Goal: Task Accomplishment & Management: Complete application form

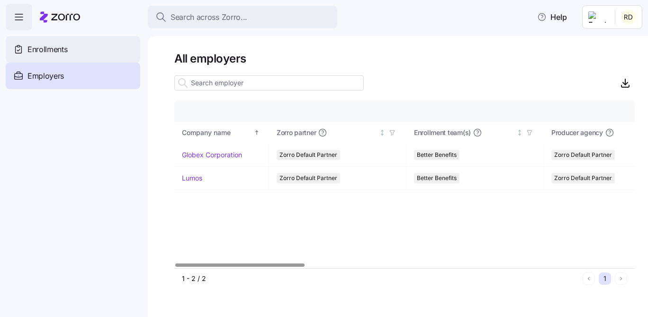
click at [63, 51] on span "Enrollments" at bounding box center [47, 50] width 40 height 12
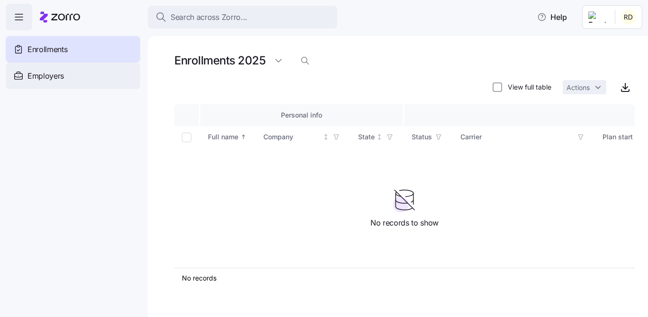
click at [90, 82] on div "Employers" at bounding box center [73, 76] width 134 height 27
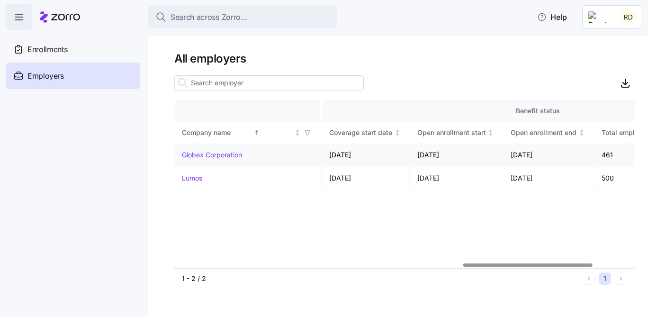
scroll to position [0, 1099]
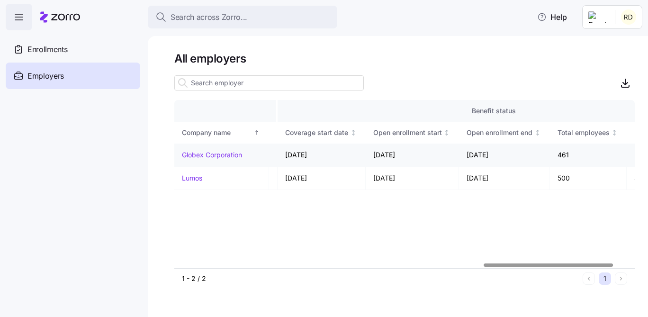
click at [215, 156] on link "Globex Corporation" at bounding box center [212, 154] width 60 height 9
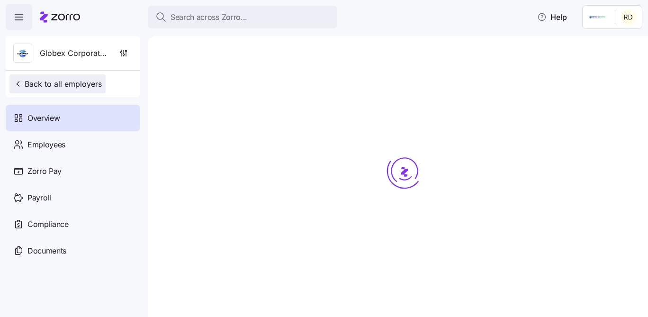
click at [19, 77] on button "Back to all employers" at bounding box center [57, 83] width 96 height 19
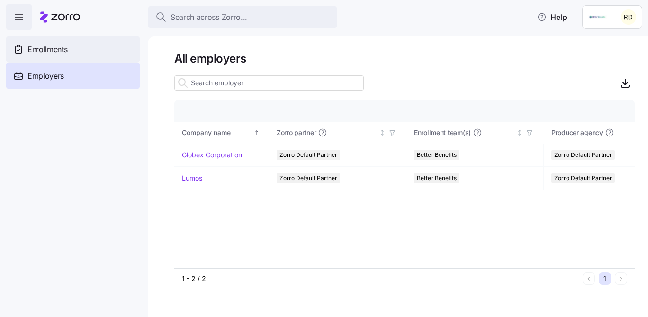
click at [76, 44] on div "Enrollments" at bounding box center [73, 49] width 134 height 27
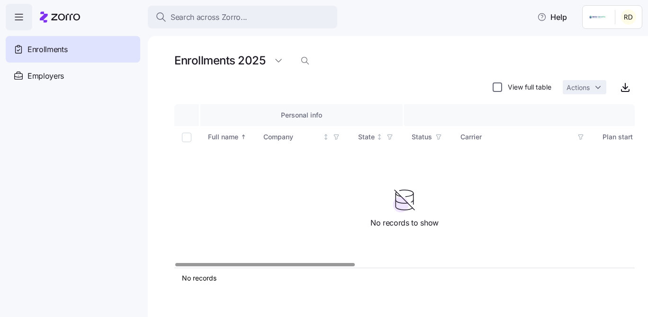
click at [499, 87] on input "View full table" at bounding box center [496, 86] width 9 height 9
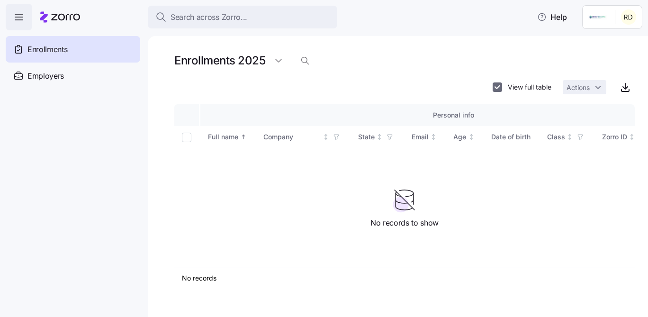
click at [497, 85] on input "View full table" at bounding box center [496, 86] width 9 height 9
checkbox input "false"
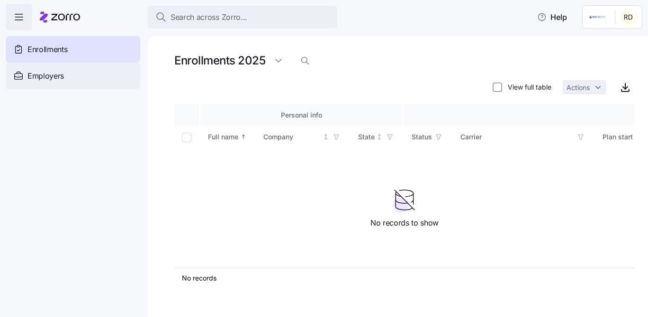
click at [98, 73] on div "Employers" at bounding box center [73, 76] width 134 height 27
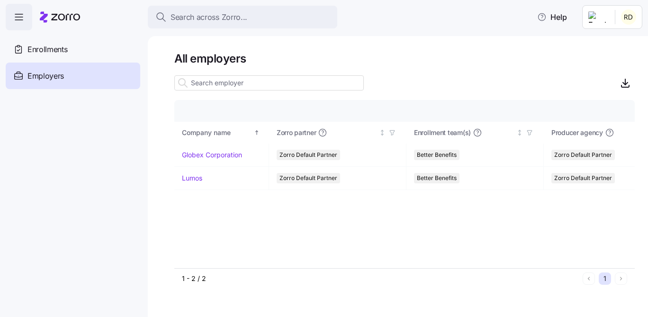
click at [624, 15] on html "Search across Zorro... Help Enrollments Employers Demo employers Prospects Demo…" at bounding box center [324, 155] width 648 height 311
click at [617, 58] on div "Agency setup" at bounding box center [606, 58] width 57 height 10
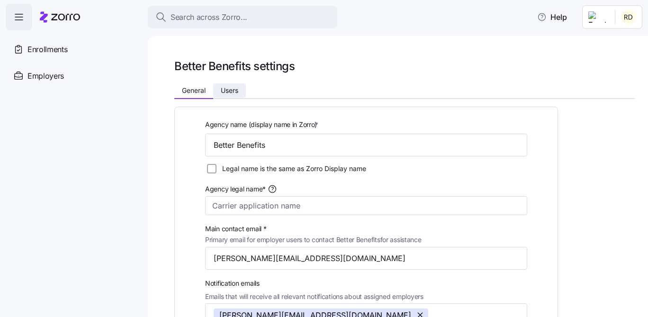
click at [230, 87] on span "Users" at bounding box center [230, 90] width 18 height 7
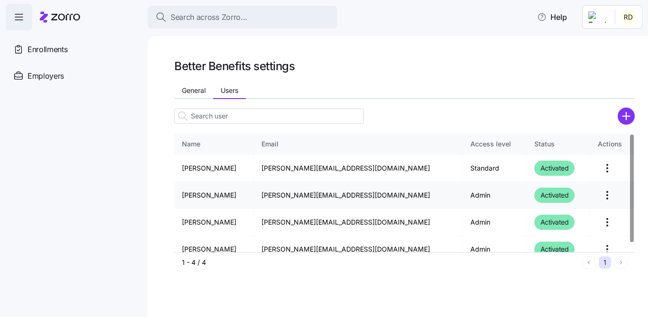
click at [601, 191] on html "Search across Zorro... Help Enrollments Employers Demo employers Prospects Demo…" at bounding box center [324, 155] width 648 height 311
click at [601, 192] on html "Search across Zorro... Help Enrollments Employers Demo employers Prospects Demo…" at bounding box center [324, 155] width 648 height 311
click at [104, 50] on div "Enrollments" at bounding box center [73, 49] width 134 height 27
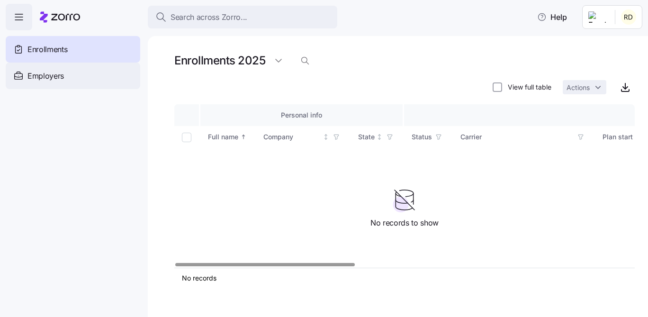
click at [87, 80] on div "Employers" at bounding box center [73, 76] width 134 height 27
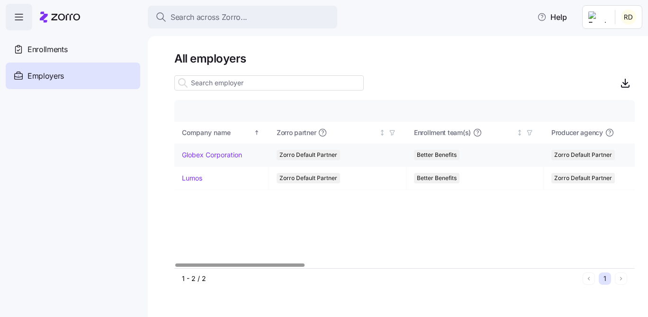
click at [219, 153] on link "Globex Corporation" at bounding box center [212, 154] width 60 height 9
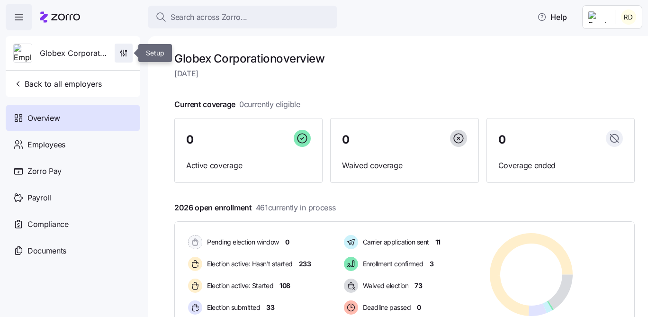
click at [124, 53] on icon "button" at bounding box center [123, 52] width 9 height 9
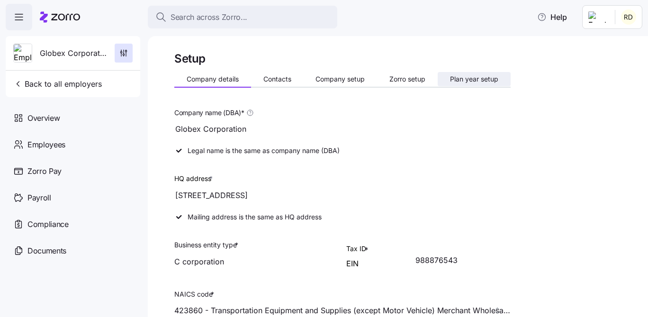
click at [469, 77] on span "Plan year setup" at bounding box center [474, 79] width 48 height 7
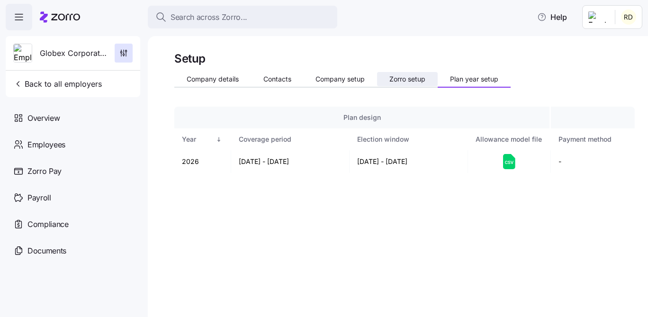
click at [411, 84] on button "Zorro setup" at bounding box center [407, 79] width 61 height 14
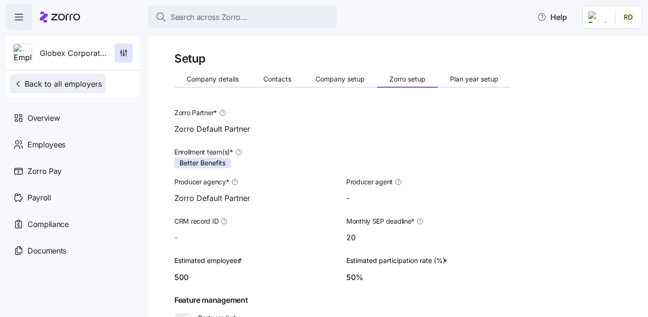
click at [38, 76] on button "Back to all employers" at bounding box center [57, 83] width 96 height 19
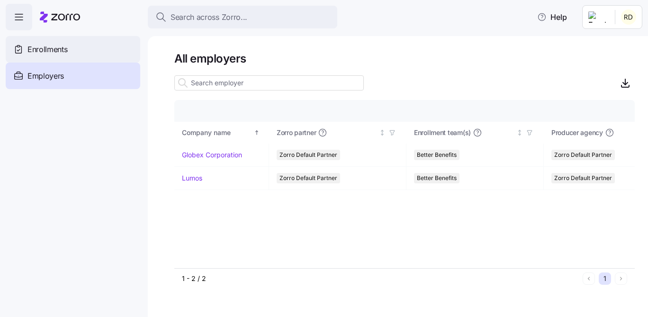
click at [71, 60] on div "Enrollments" at bounding box center [73, 49] width 134 height 27
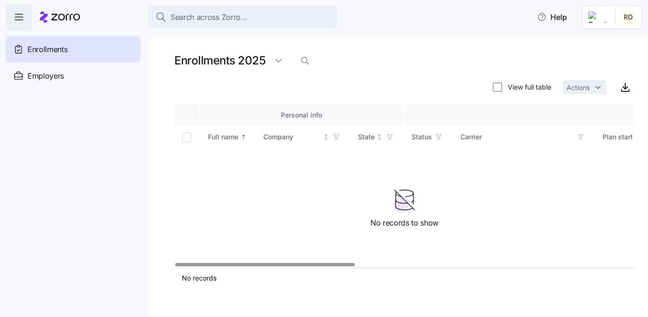
click at [189, 134] on input "Select all records" at bounding box center [186, 137] width 9 height 9
click at [186, 135] on input "Select all records" at bounding box center [186, 137] width 9 height 9
checkbox input "false"
click at [102, 76] on div "Employers" at bounding box center [73, 76] width 134 height 27
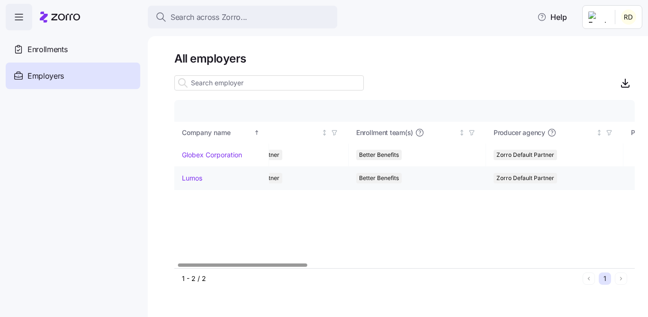
scroll to position [0, 65]
click at [234, 154] on link "Globex Corporation" at bounding box center [212, 154] width 60 height 9
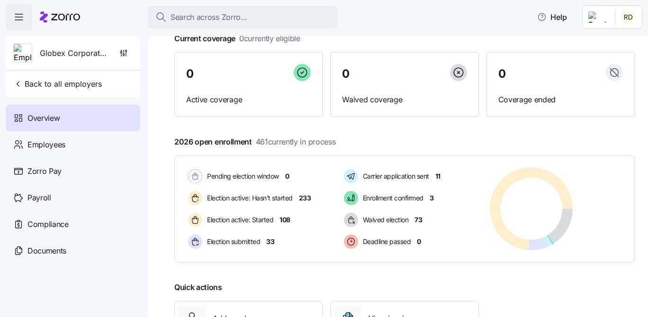
scroll to position [107, 0]
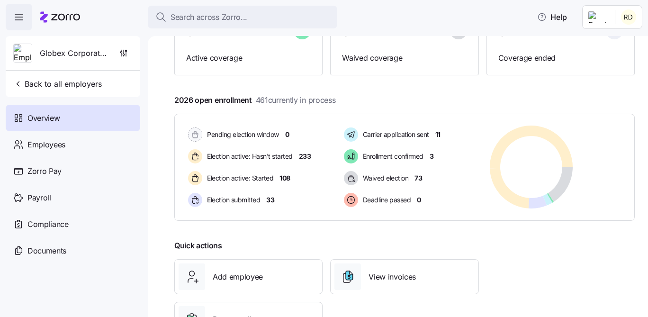
click at [25, 12] on span "button" at bounding box center [19, 17] width 26 height 26
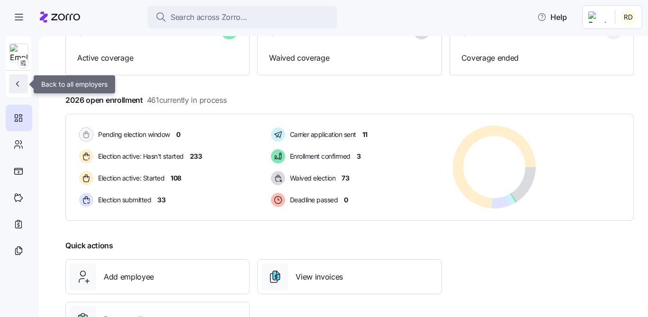
click at [21, 88] on icon "button" at bounding box center [17, 83] width 9 height 9
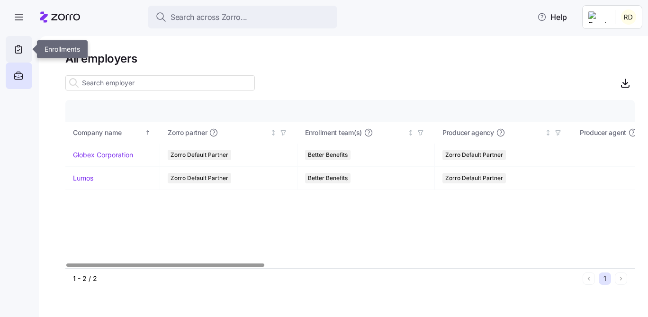
click at [26, 53] on div at bounding box center [19, 49] width 27 height 27
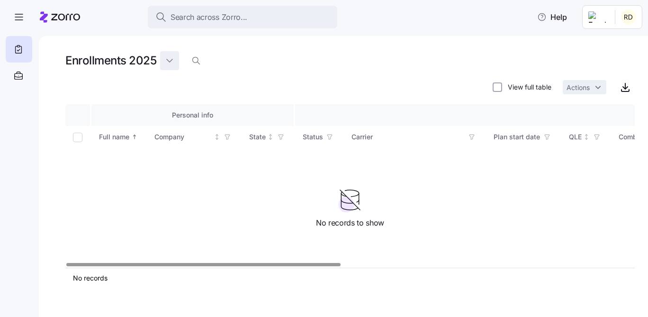
click at [163, 58] on html "Search across Zorro... Help Enrollments 2025 View full table Actions Personal i…" at bounding box center [324, 155] width 648 height 311
click at [181, 98] on div "2026" at bounding box center [177, 99] width 17 height 10
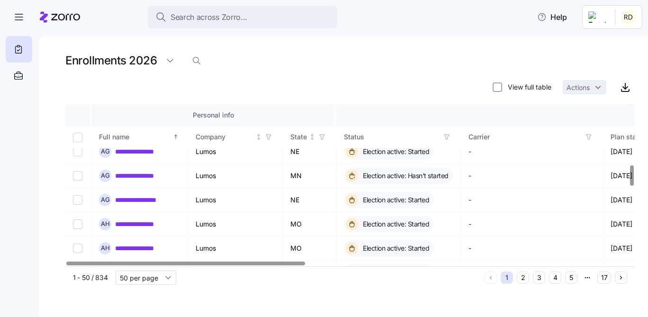
scroll to position [442, 0]
click at [447, 135] on icon "button" at bounding box center [446, 137] width 7 height 7
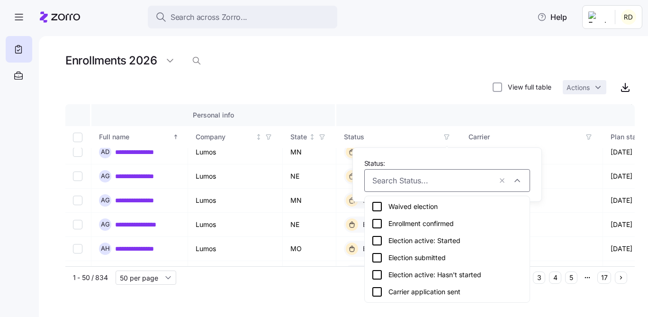
click at [378, 256] on icon at bounding box center [376, 257] width 11 height 11
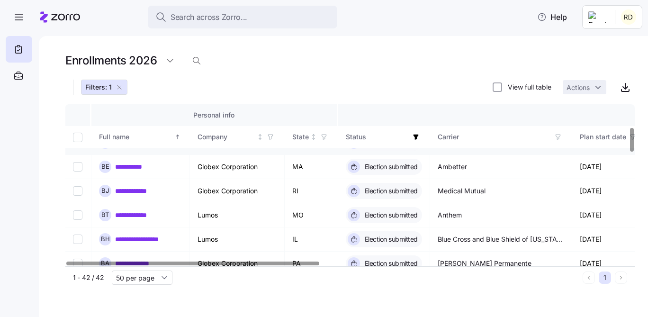
scroll to position [163, 0]
click at [122, 81] on button "Filters: 1" at bounding box center [104, 87] width 46 height 15
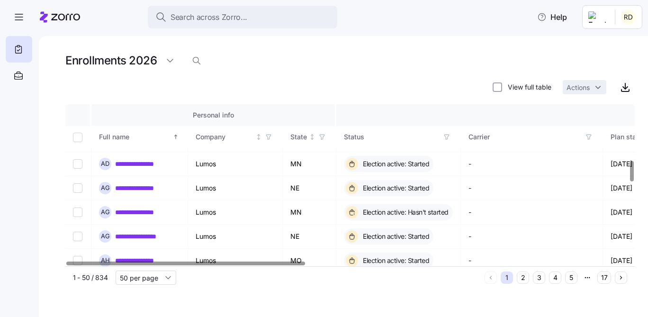
scroll to position [0, 0]
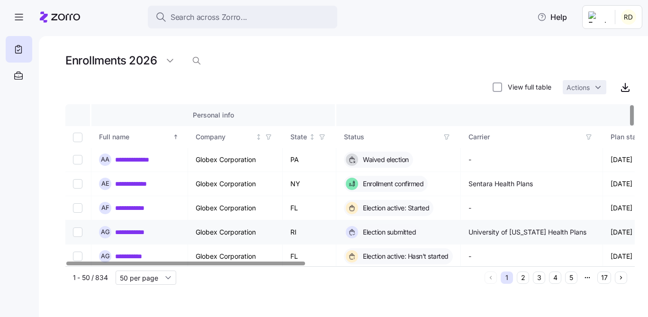
click at [119, 232] on link "**********" at bounding box center [135, 231] width 41 height 9
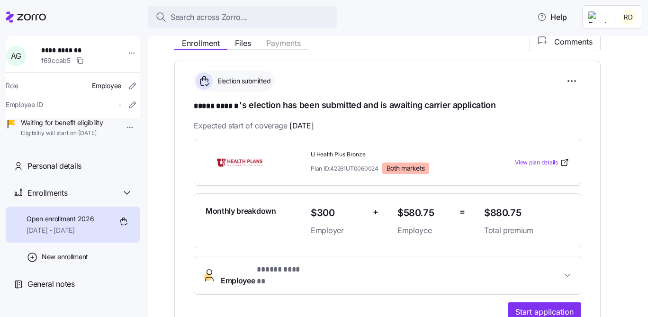
scroll to position [147, 0]
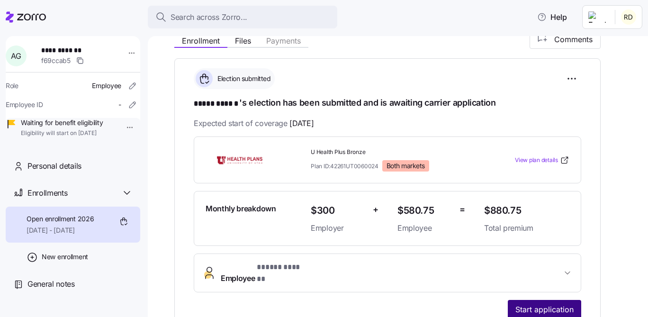
click at [539, 304] on span "Start application" at bounding box center [544, 309] width 58 height 11
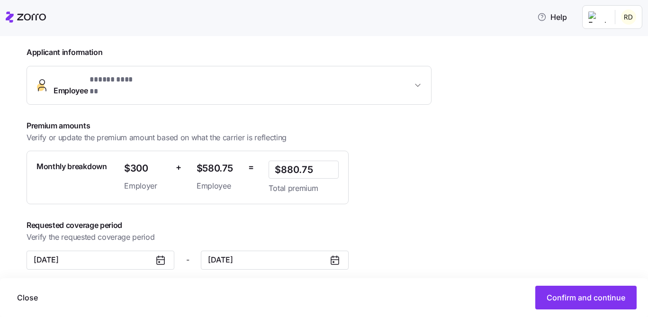
scroll to position [219, 0]
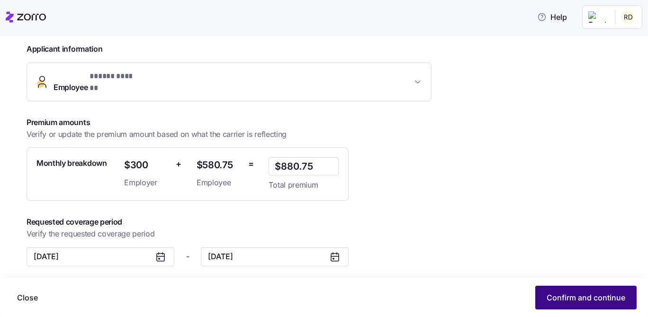
click at [557, 295] on span "Confirm and continue" at bounding box center [585, 297] width 79 height 11
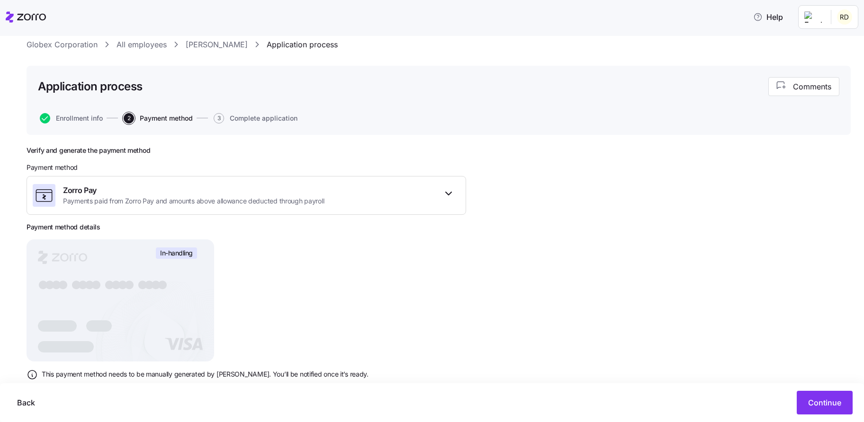
scroll to position [51, 0]
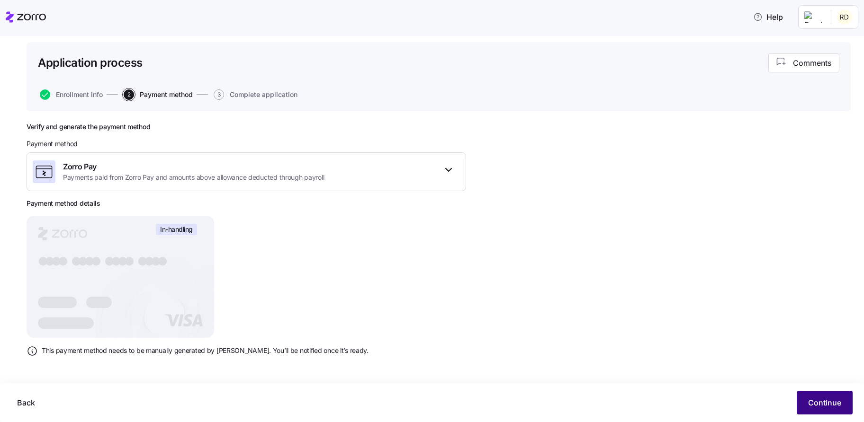
click at [647, 316] on span "Continue" at bounding box center [824, 402] width 33 height 11
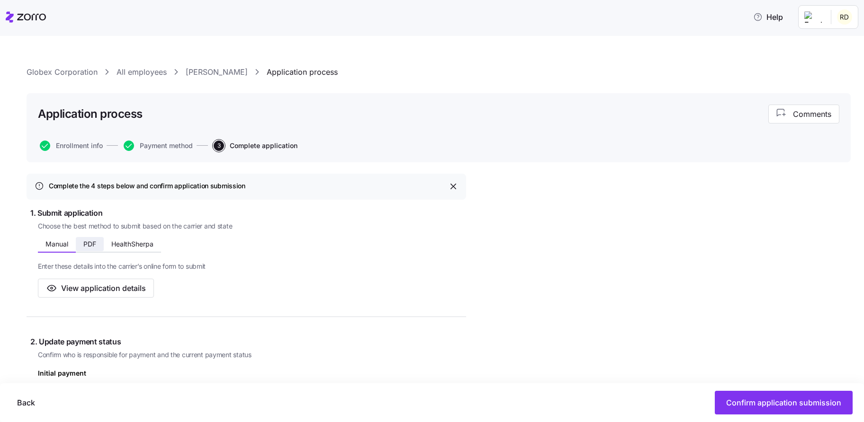
click at [96, 245] on span "PDF" at bounding box center [89, 244] width 13 height 7
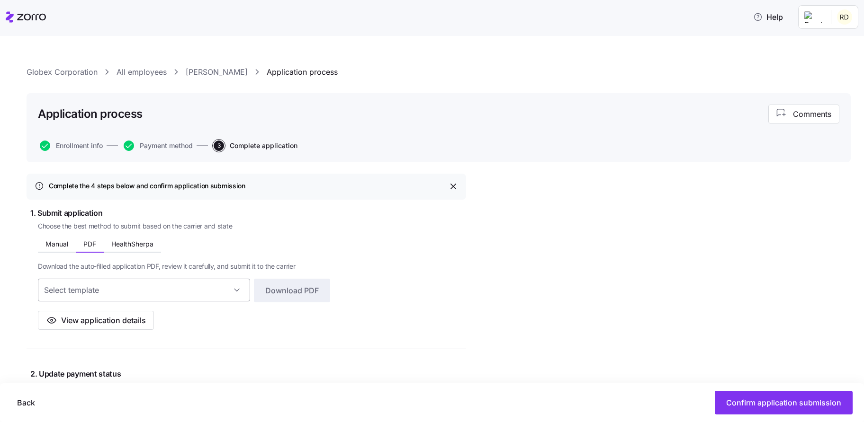
click at [114, 288] on input at bounding box center [144, 290] width 212 height 23
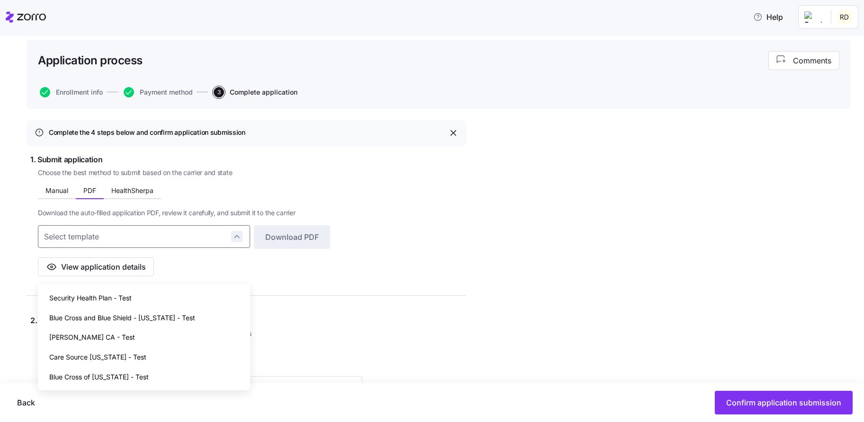
scroll to position [67, 0]
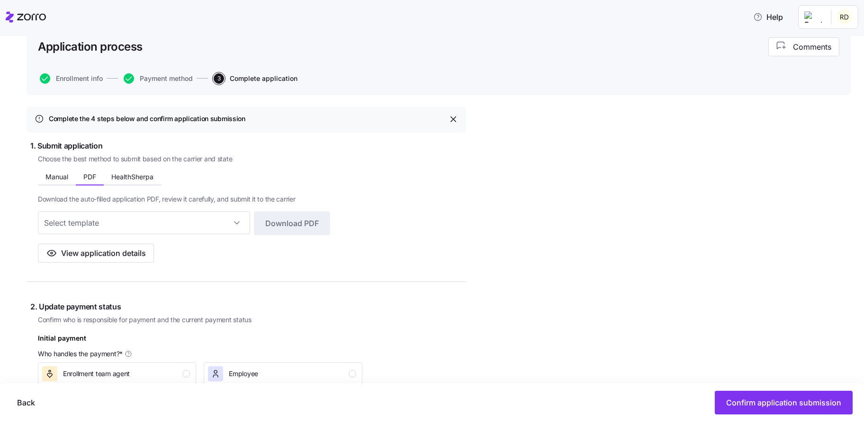
click at [36, 180] on div "1. Submit application Choose the best method to submit based on the carrier and…" at bounding box center [248, 201] width 436 height 123
click at [54, 176] on span "Manual" at bounding box center [56, 177] width 23 height 7
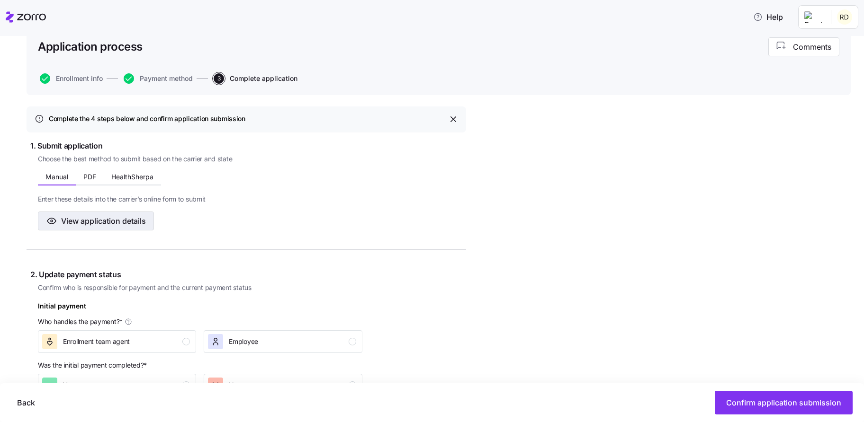
click at [80, 221] on span "View application details" at bounding box center [103, 220] width 85 height 11
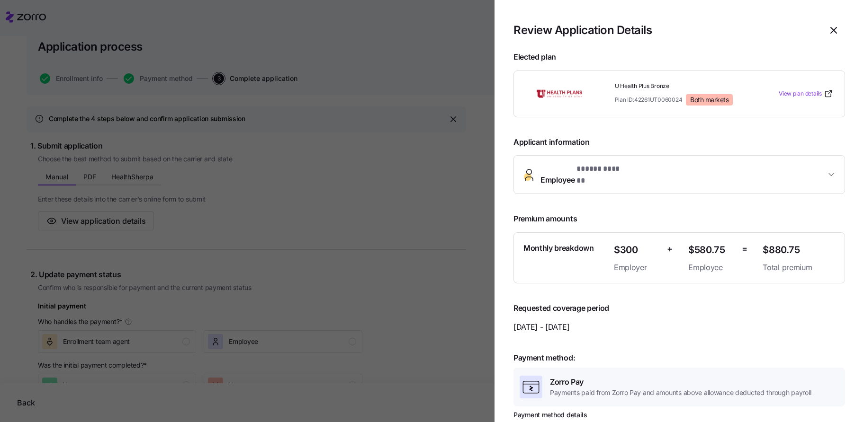
click at [405, 133] on div at bounding box center [432, 211] width 864 height 422
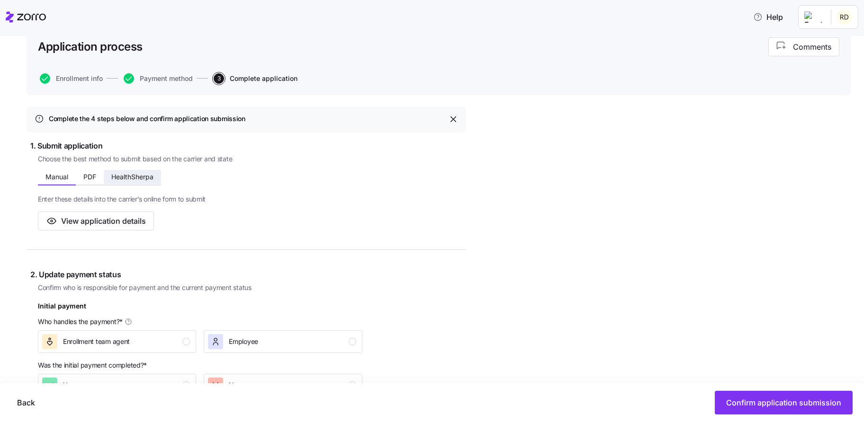
click at [126, 182] on button "HealthSherpa" at bounding box center [132, 177] width 57 height 14
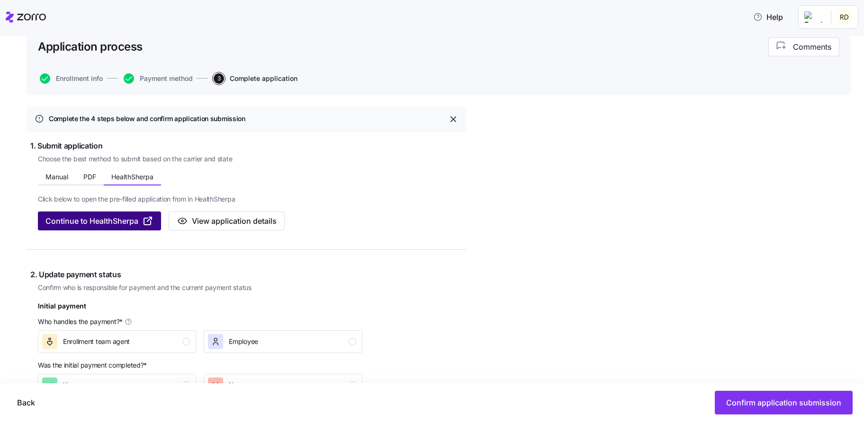
click at [134, 219] on span "Continue to HealthSherpa" at bounding box center [91, 220] width 93 height 11
click at [147, 220] on icon "button" at bounding box center [147, 220] width 11 height 11
click at [52, 176] on span "Manual" at bounding box center [56, 177] width 23 height 7
